Goal: Obtain resource: Download file/media

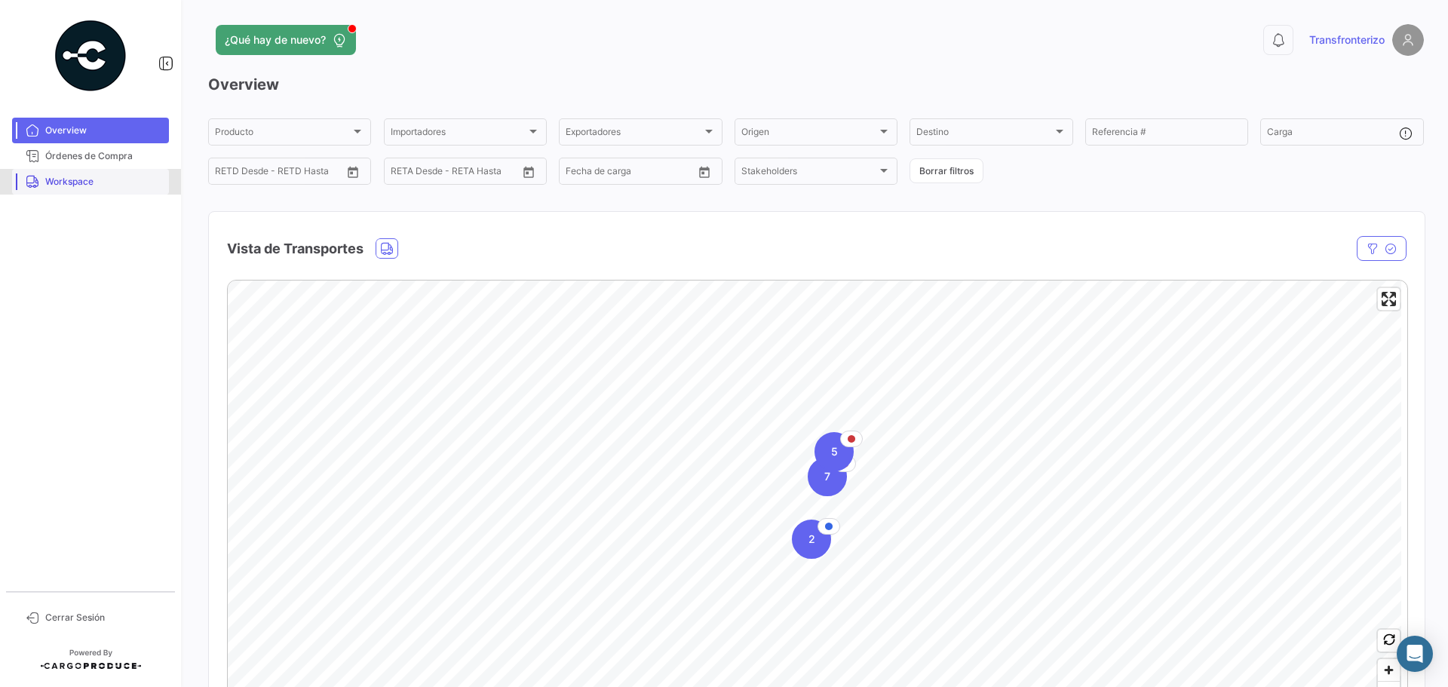
click at [78, 190] on link "Workspace" at bounding box center [90, 182] width 157 height 26
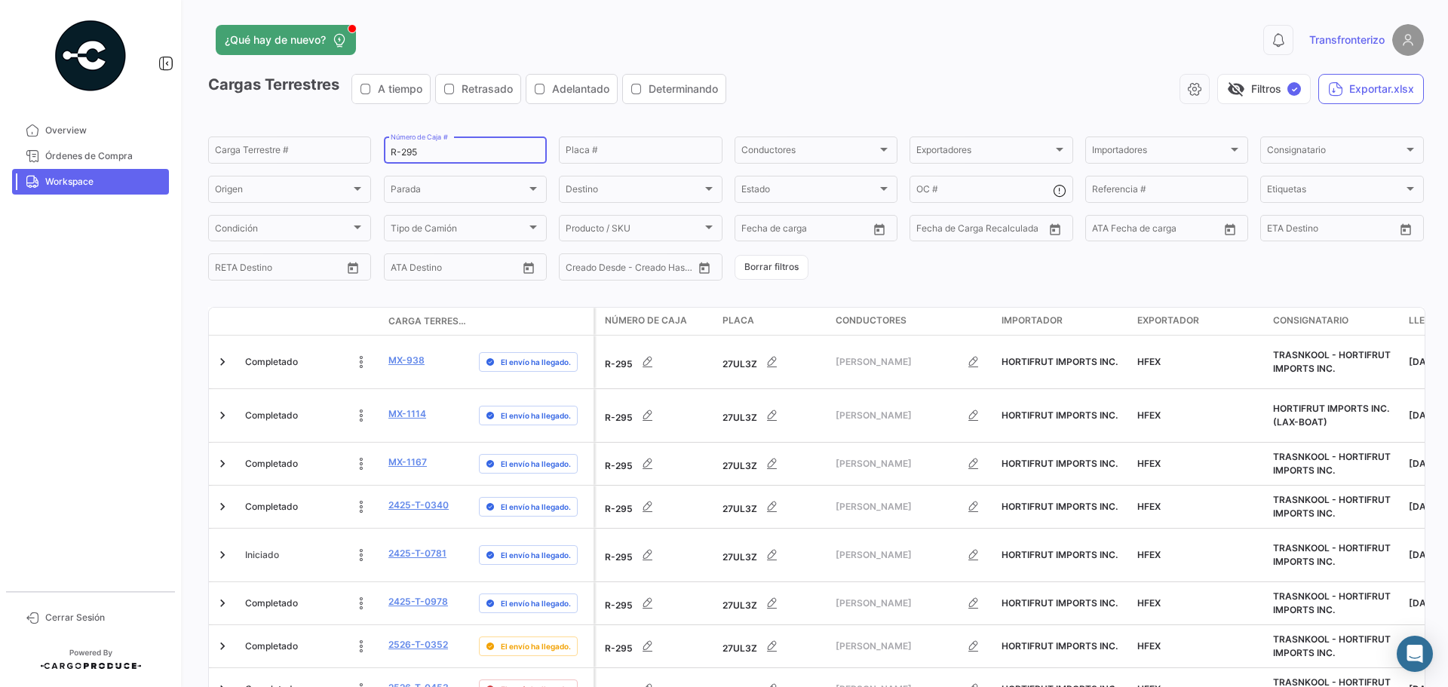
click at [439, 158] on input "R-295" at bounding box center [465, 152] width 149 height 11
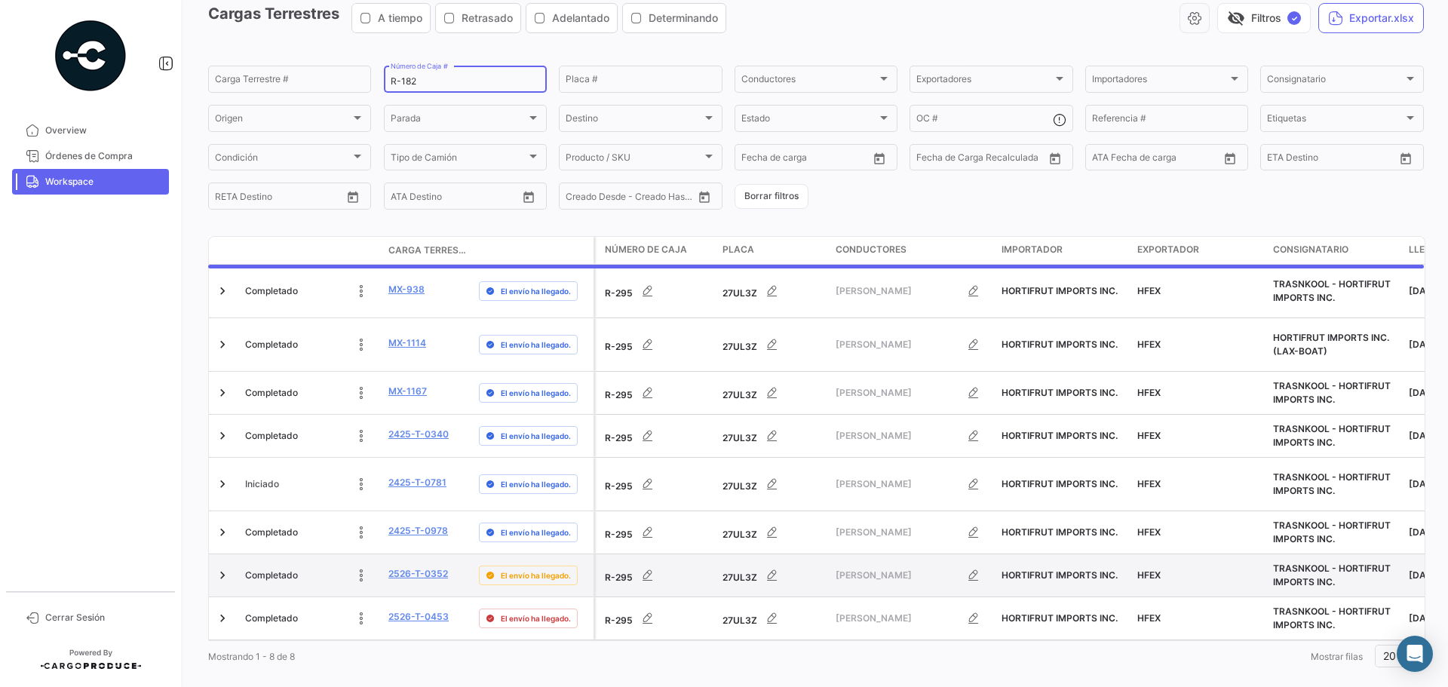
scroll to position [28, 0]
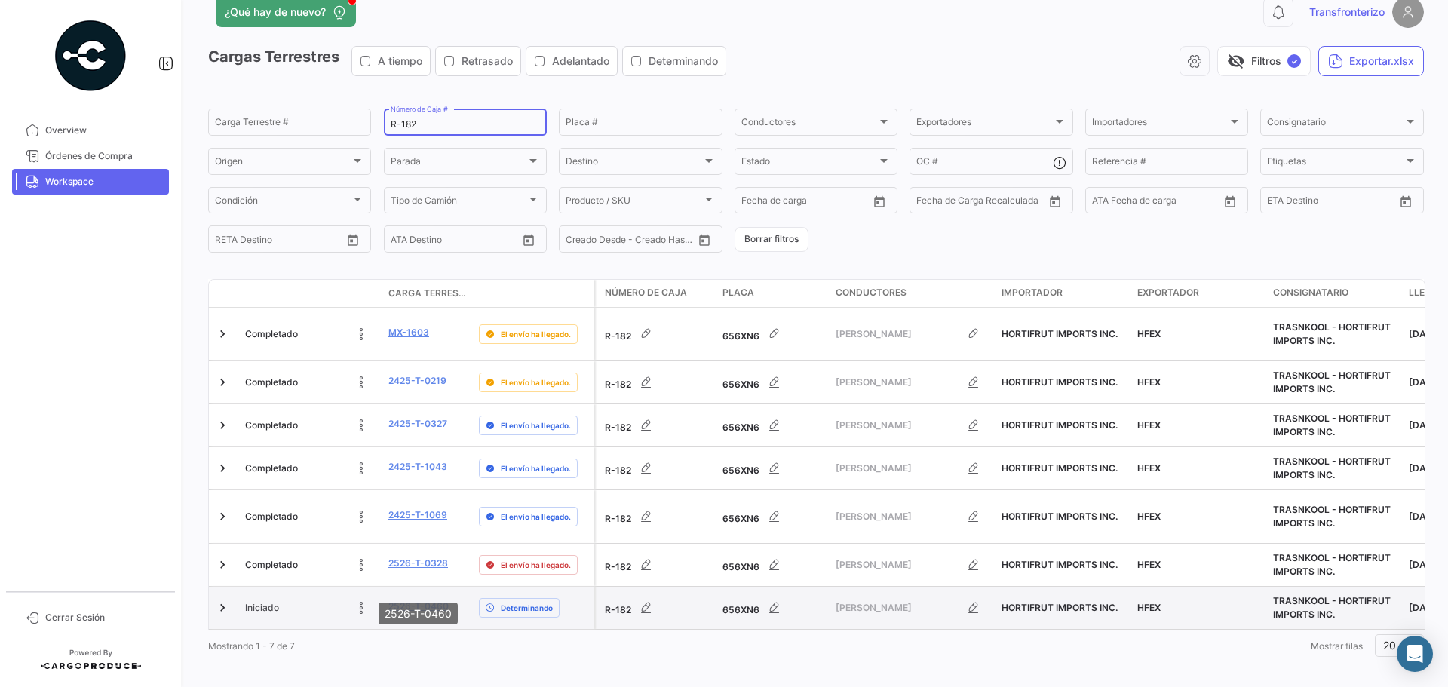
type input "R-182"
click at [420, 600] on link "2526-T-0460" at bounding box center [418, 607] width 60 height 14
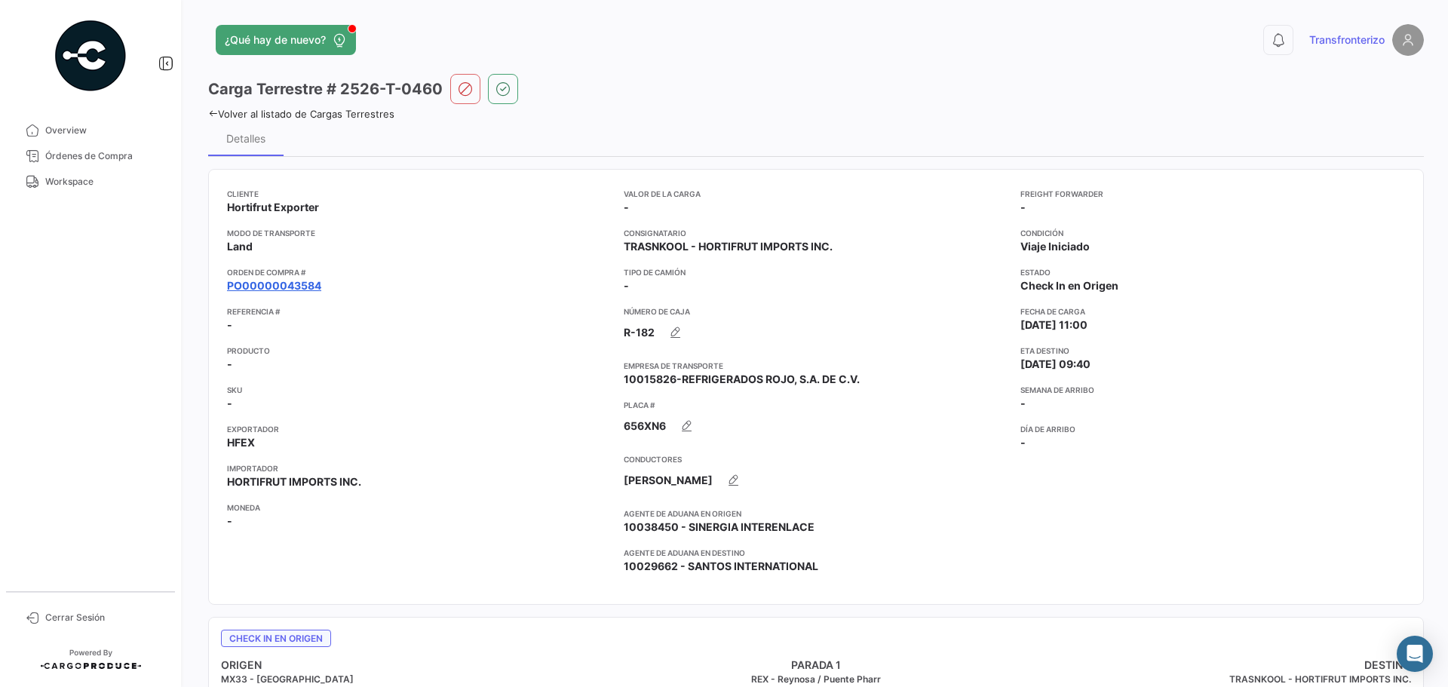
click at [272, 287] on link "PO00000043584" at bounding box center [274, 285] width 94 height 15
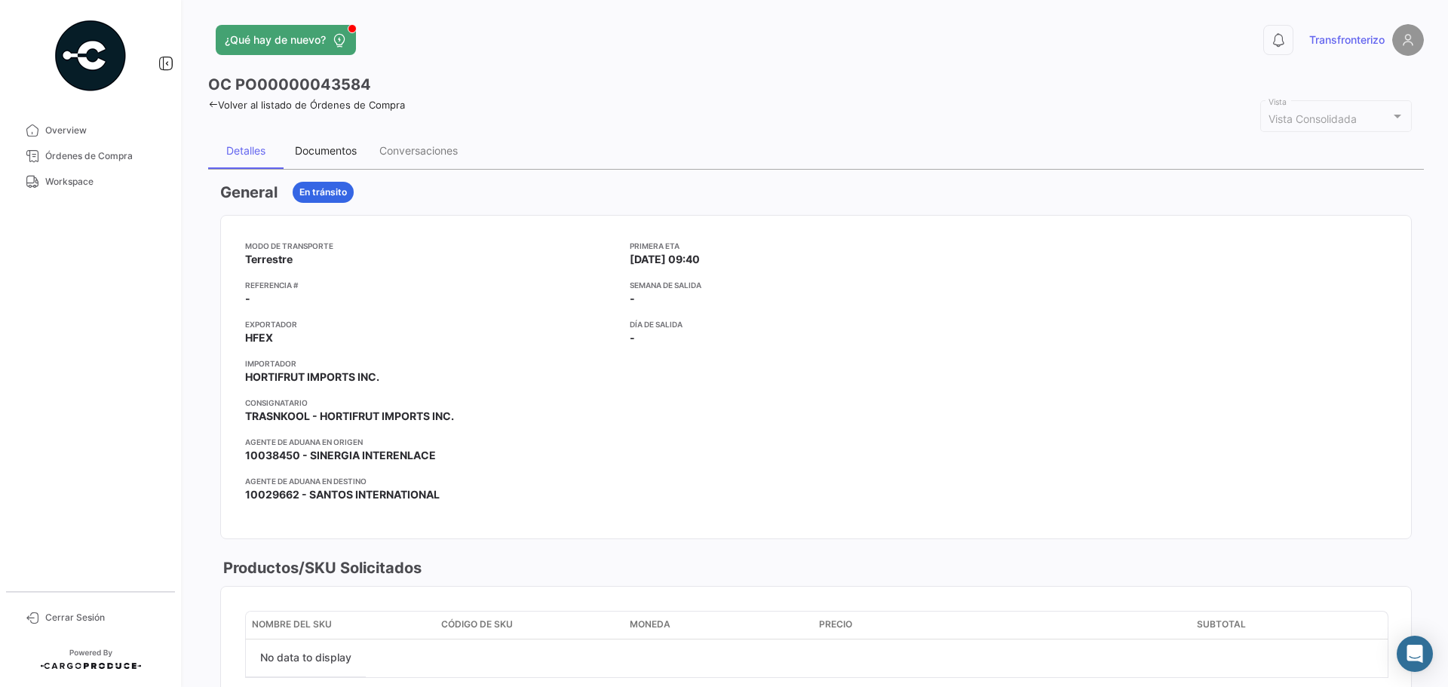
click at [318, 155] on div "Documentos" at bounding box center [326, 150] width 62 height 13
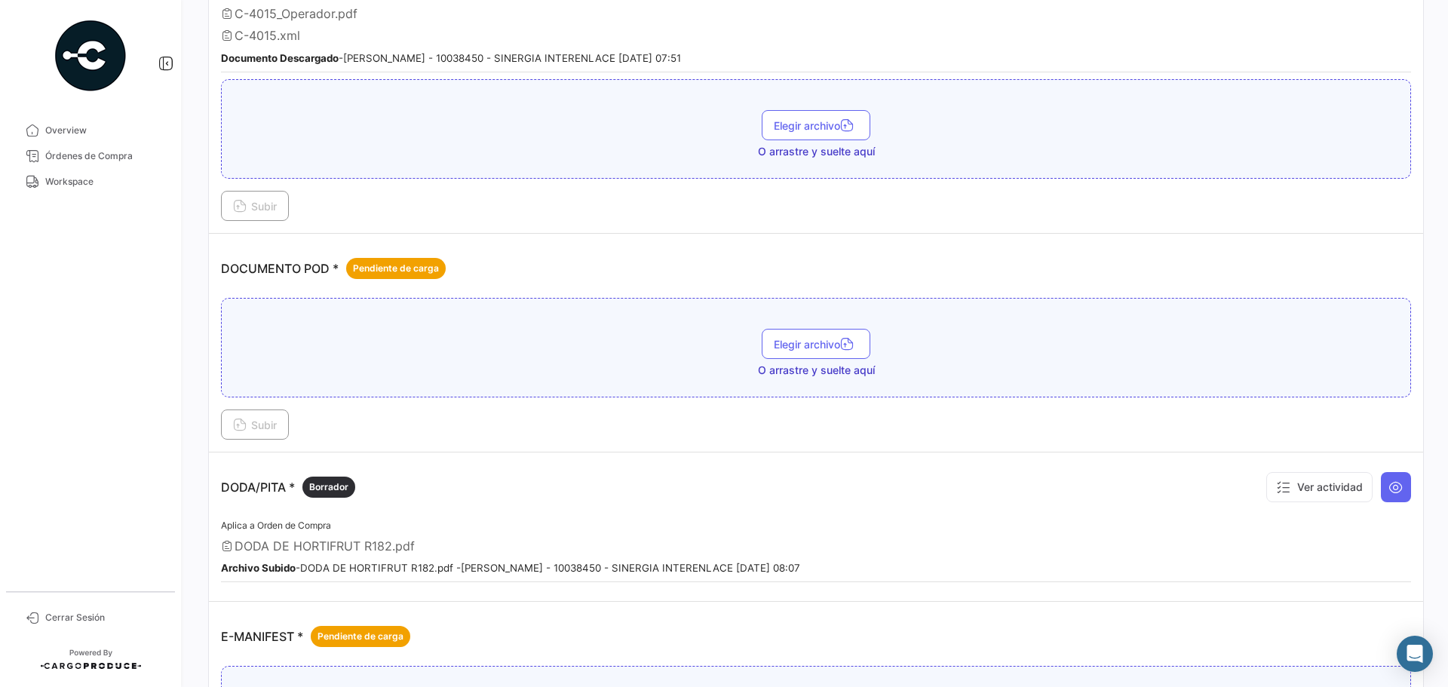
scroll to position [805, 0]
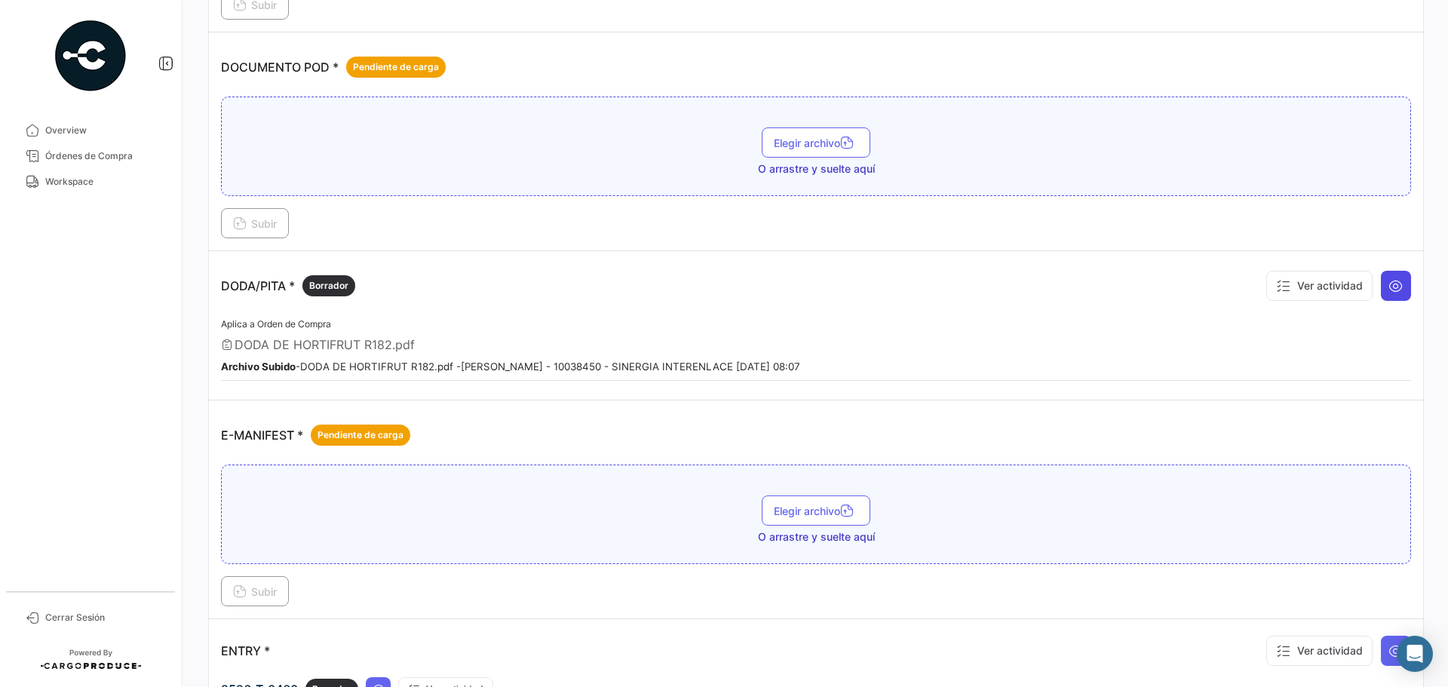
click at [1390, 292] on icon at bounding box center [1396, 285] width 15 height 15
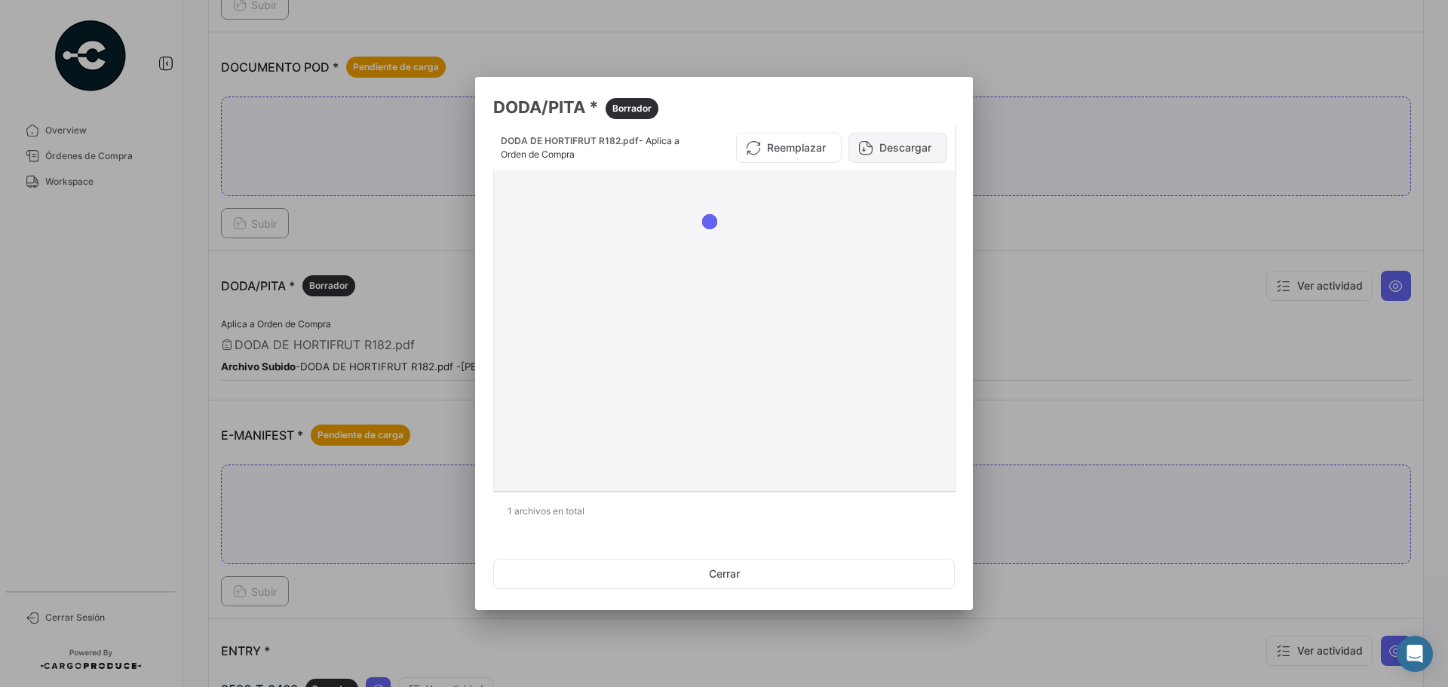
click at [914, 152] on button "Descargar" at bounding box center [898, 148] width 99 height 30
click at [1051, 189] on div at bounding box center [724, 343] width 1448 height 687
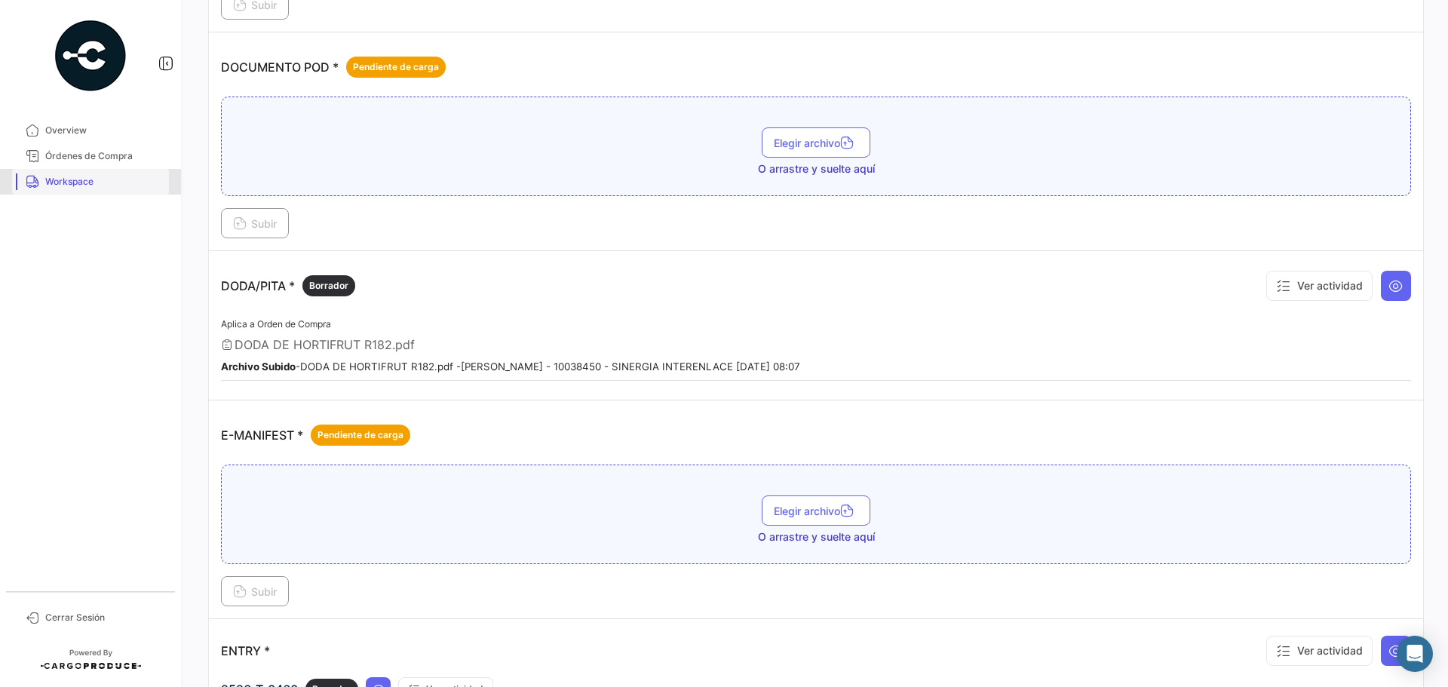
click at [109, 172] on link "Workspace" at bounding box center [90, 182] width 157 height 26
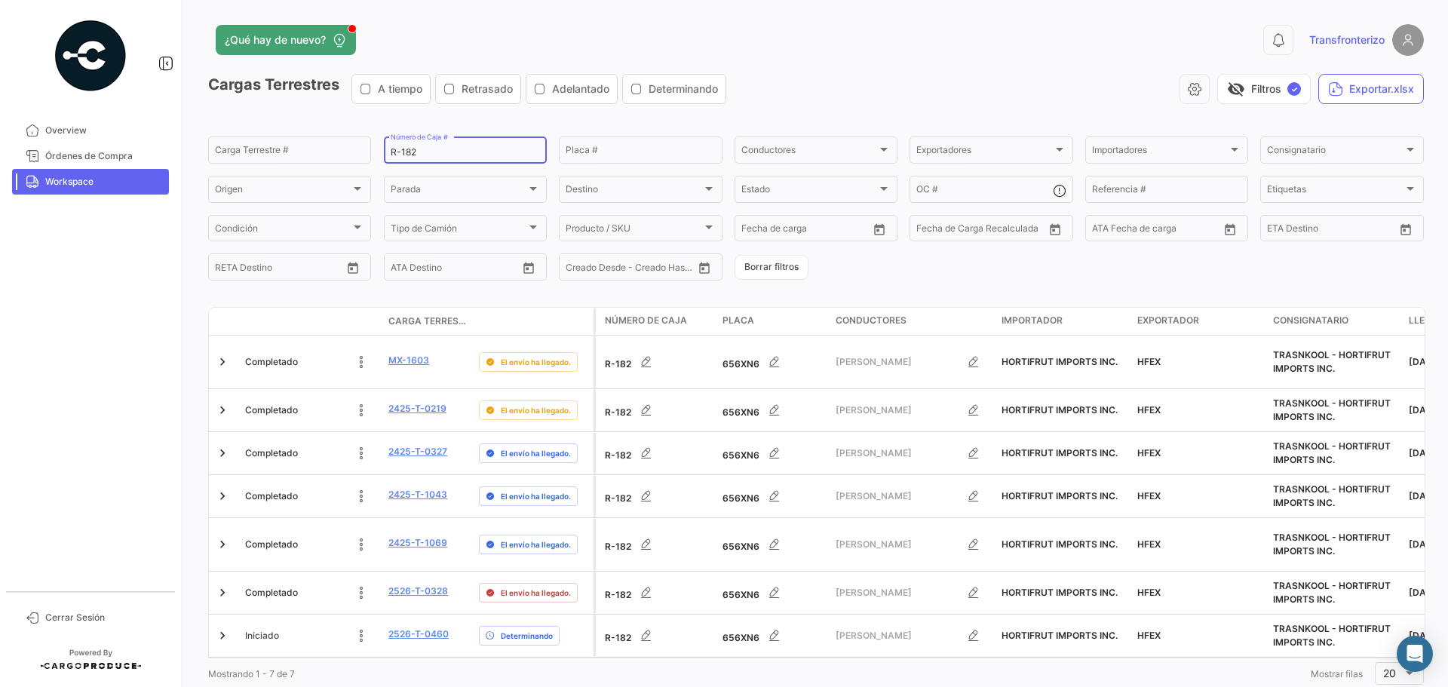
click at [453, 154] on input "R-182" at bounding box center [465, 152] width 149 height 11
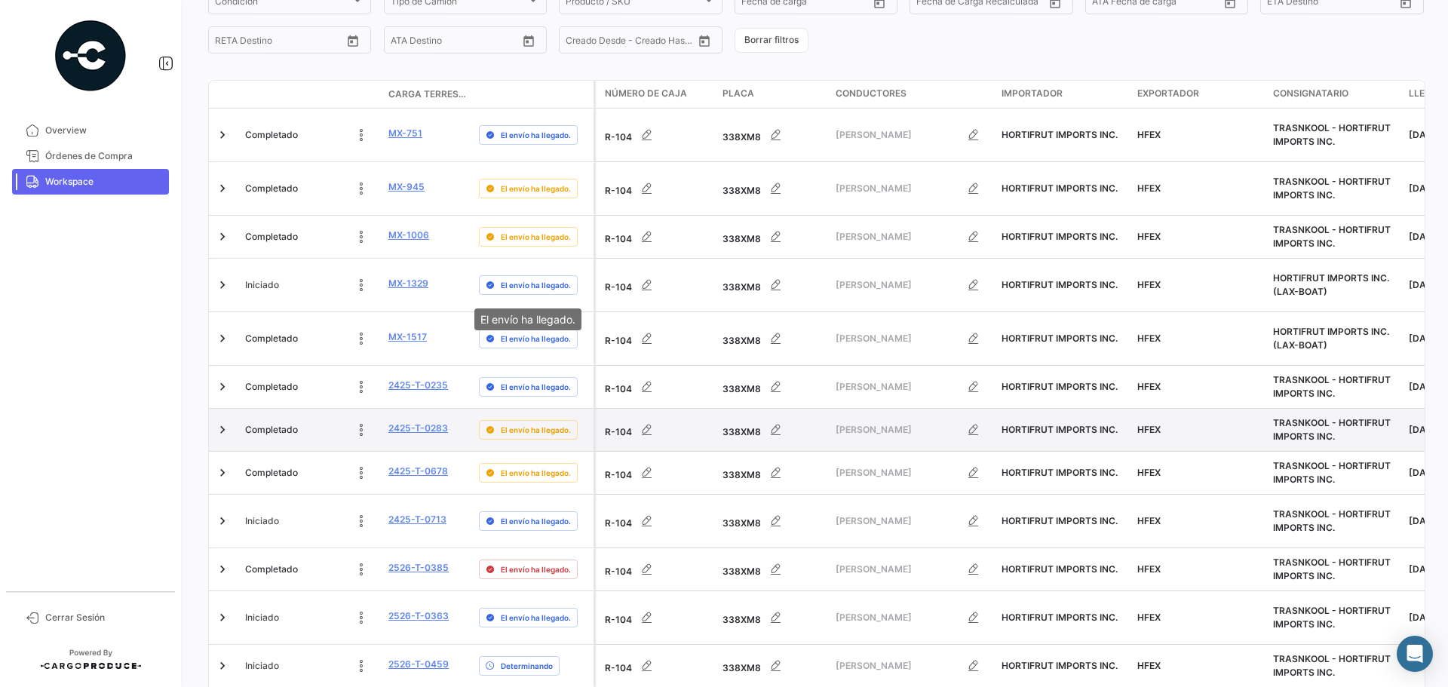
scroll to position [264, 0]
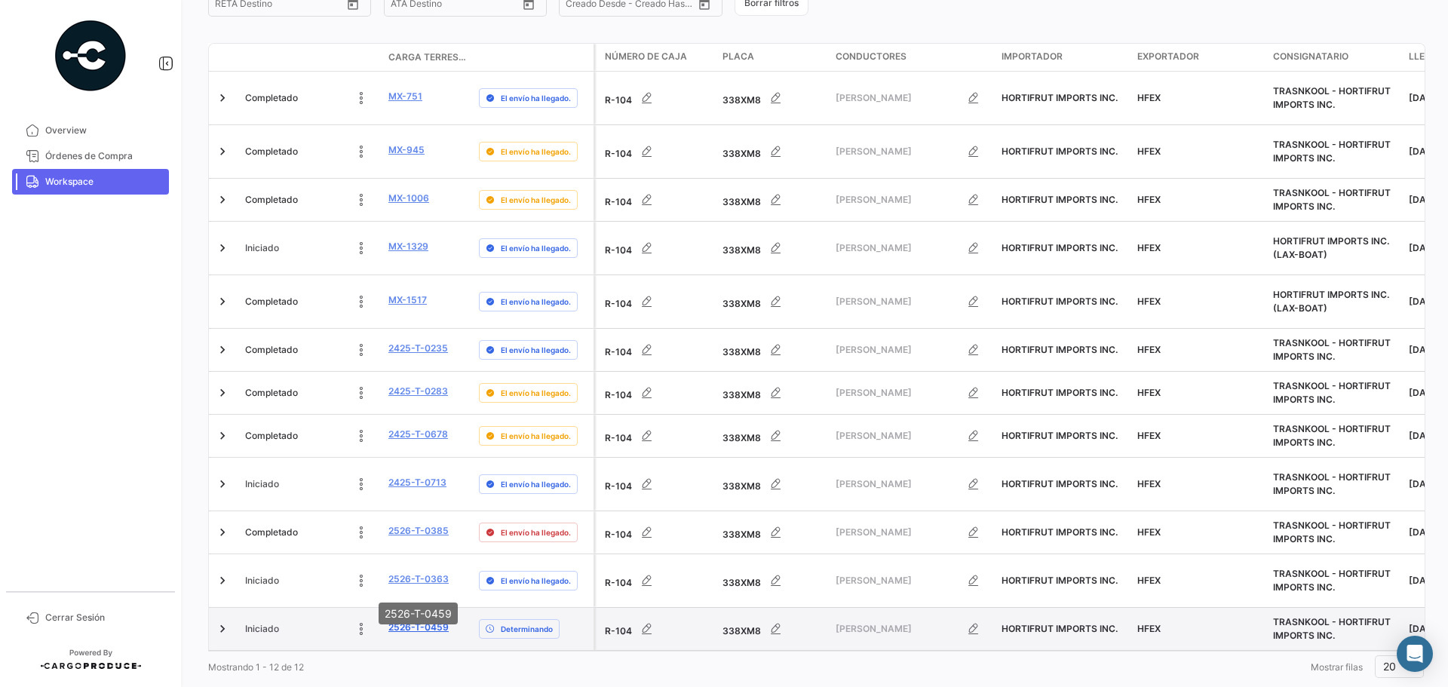
type input "R-104"
click at [429, 621] on link "2526-T-0459" at bounding box center [418, 628] width 60 height 14
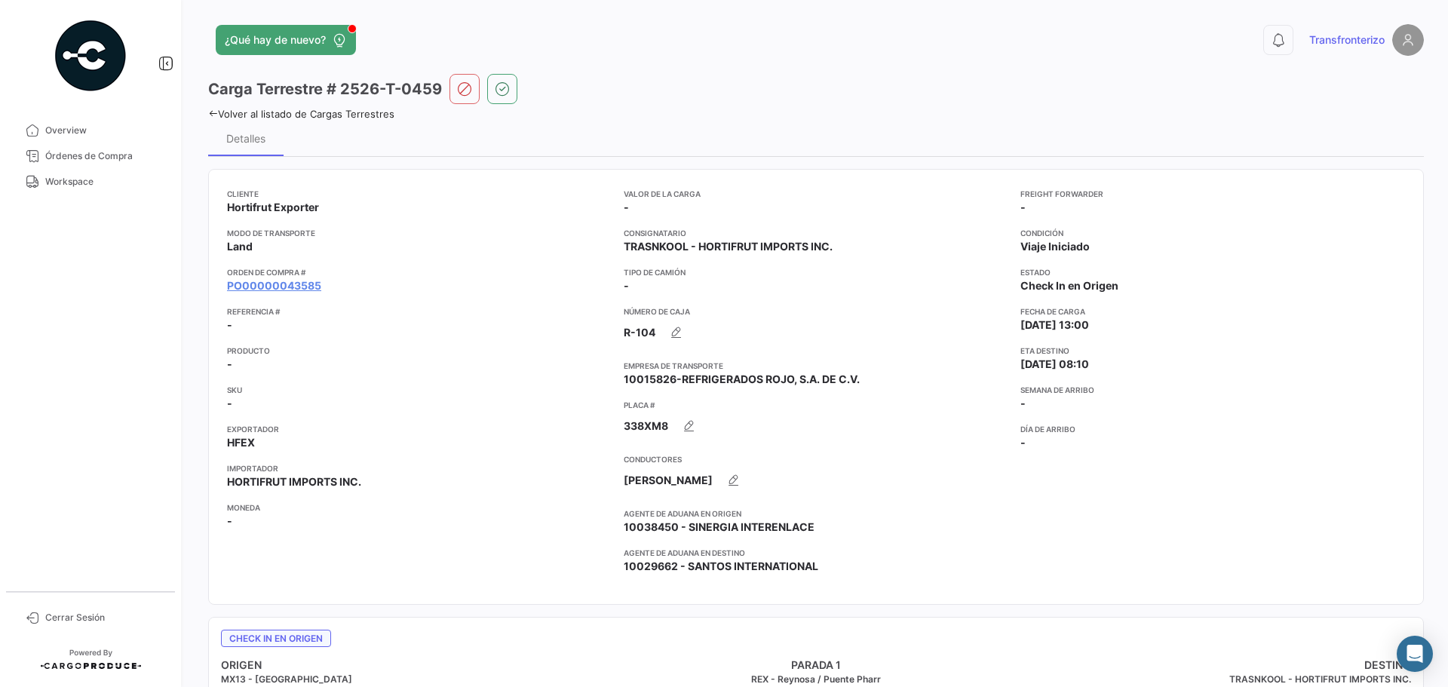
click at [287, 275] on app-card-info-title "Orden de Compra #" at bounding box center [419, 272] width 385 height 12
click at [287, 280] on link "PO00000043585" at bounding box center [274, 285] width 94 height 15
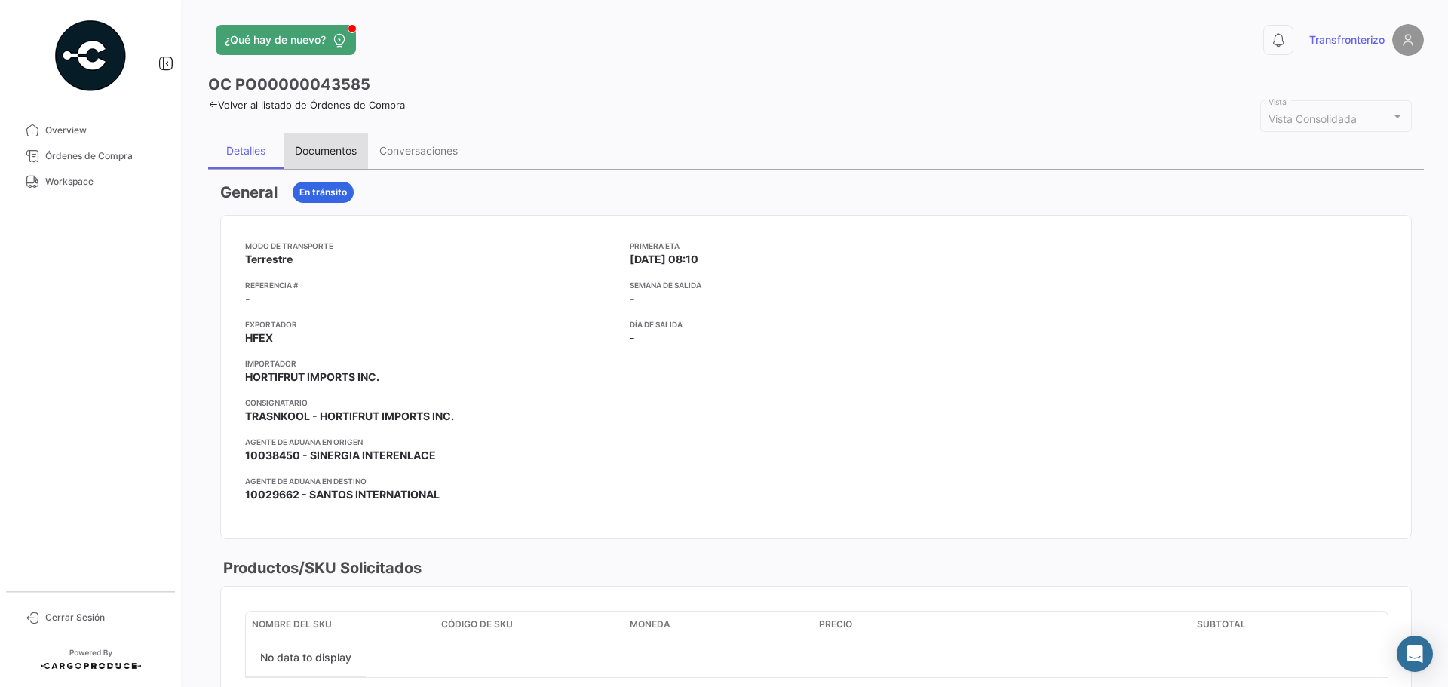
click at [340, 159] on div "Documentos" at bounding box center [326, 151] width 84 height 36
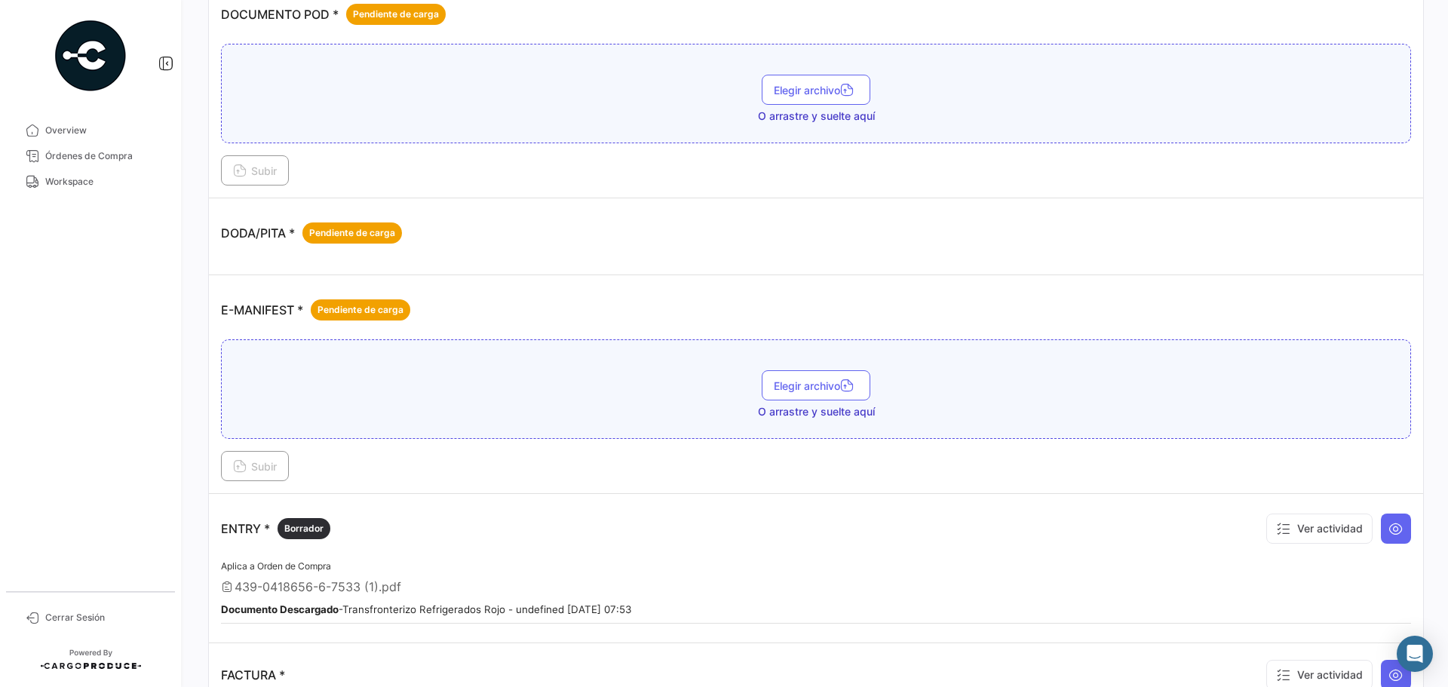
scroll to position [855, 0]
